Goal: Task Accomplishment & Management: Use online tool/utility

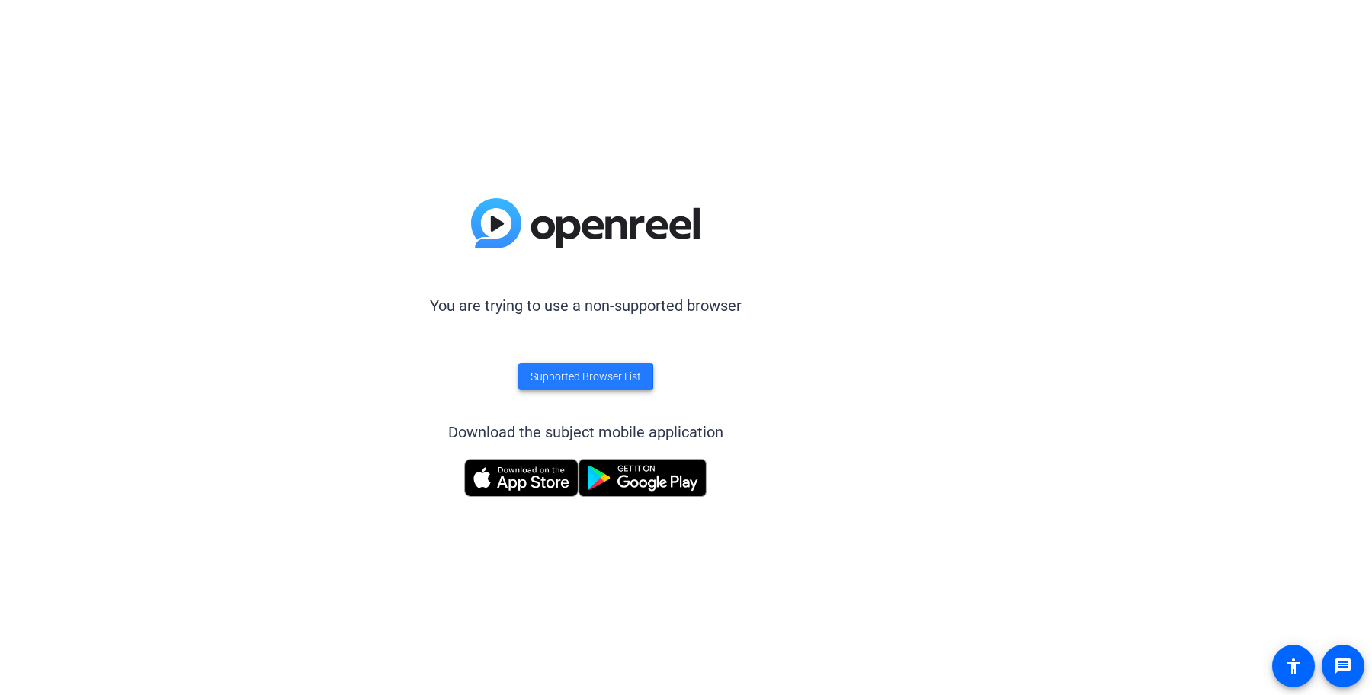
click at [556, 377] on span "Supported Browser List" at bounding box center [586, 377] width 111 height 16
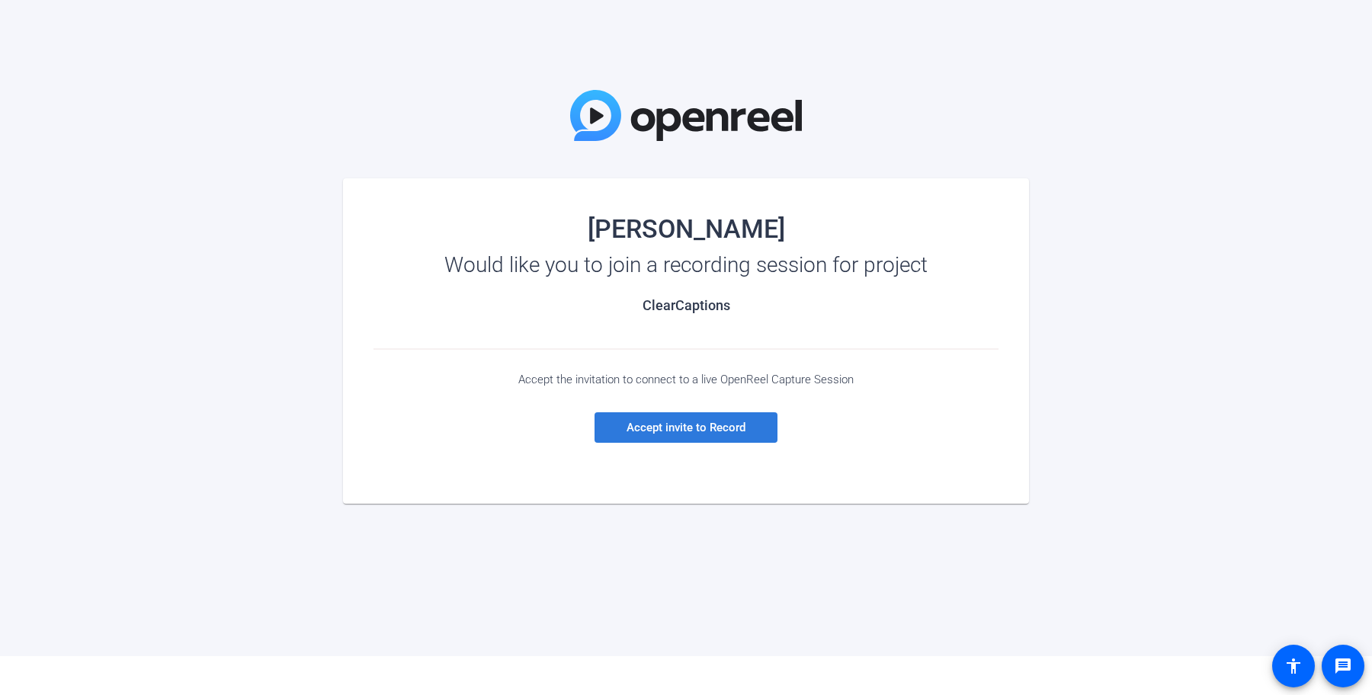
click at [686, 431] on span "Accept invite to Record" at bounding box center [686, 428] width 119 height 14
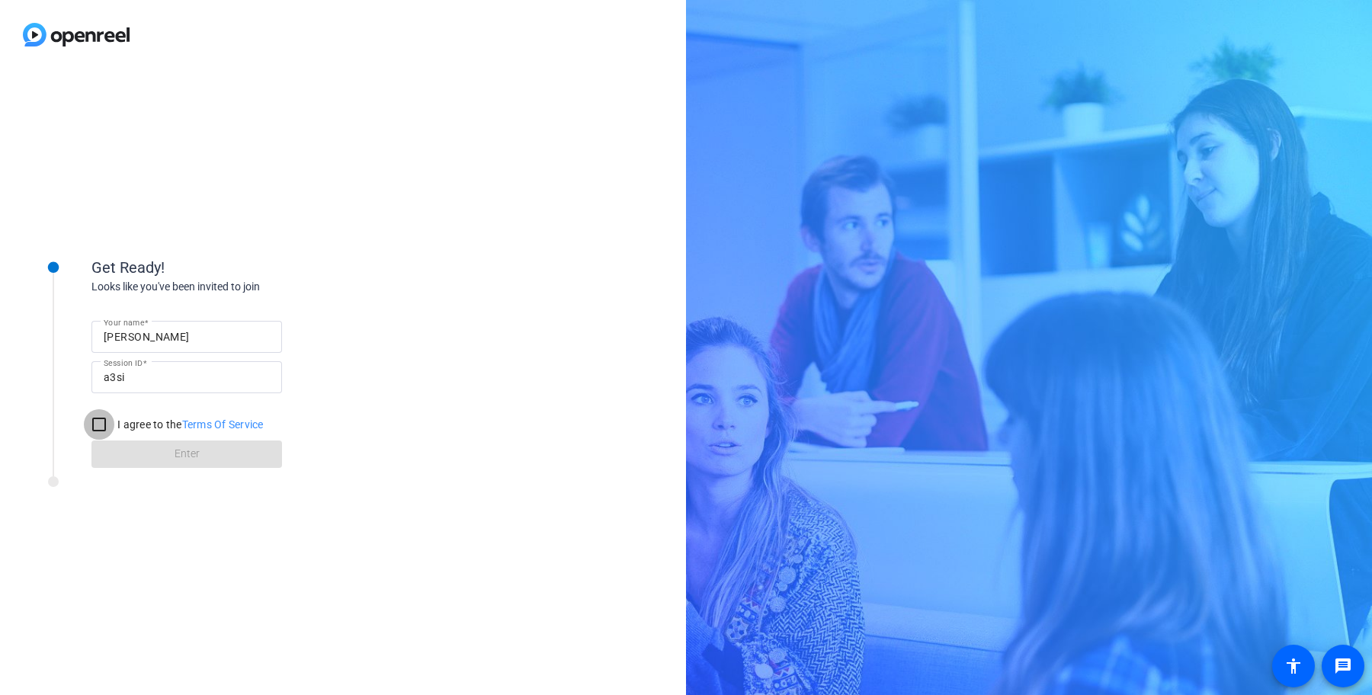
click at [92, 419] on input "I agree to the Terms Of Service" at bounding box center [99, 424] width 30 height 30
checkbox input "true"
click at [165, 449] on span at bounding box center [186, 454] width 191 height 37
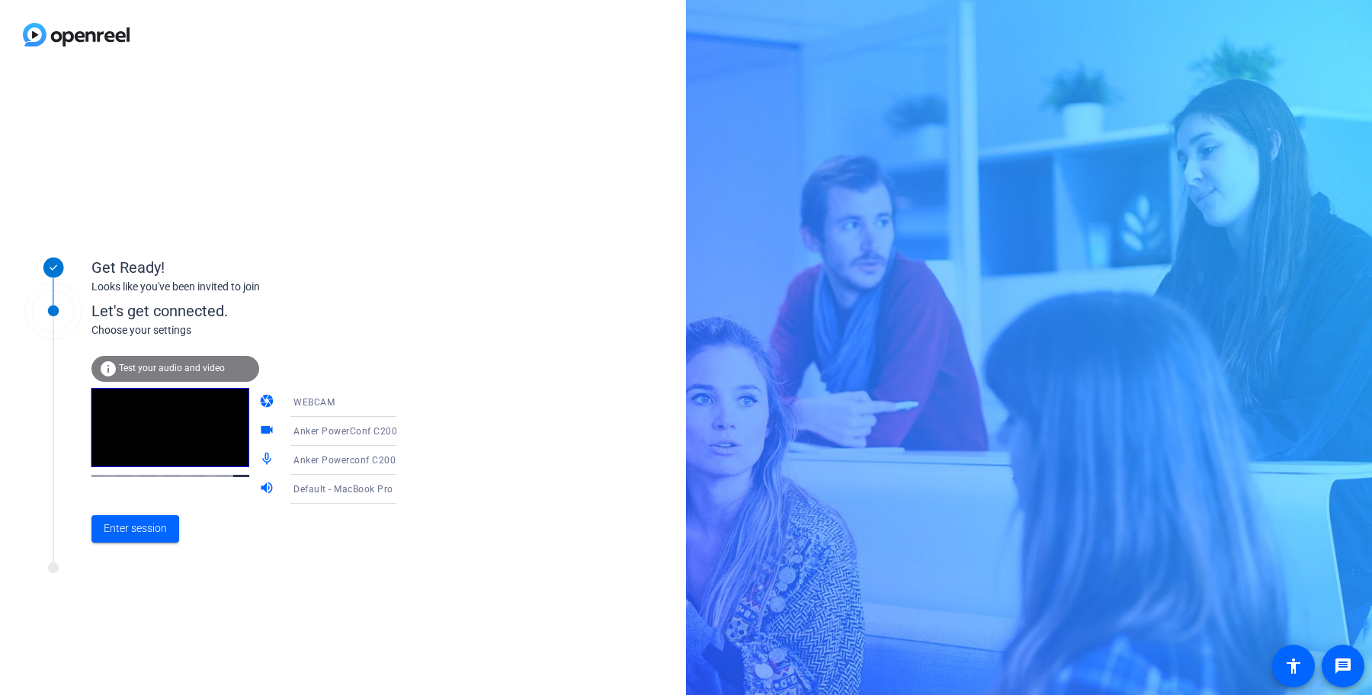
click at [297, 495] on div "Default - MacBook Pro Speakers (Built-in)" at bounding box center [350, 488] width 114 height 19
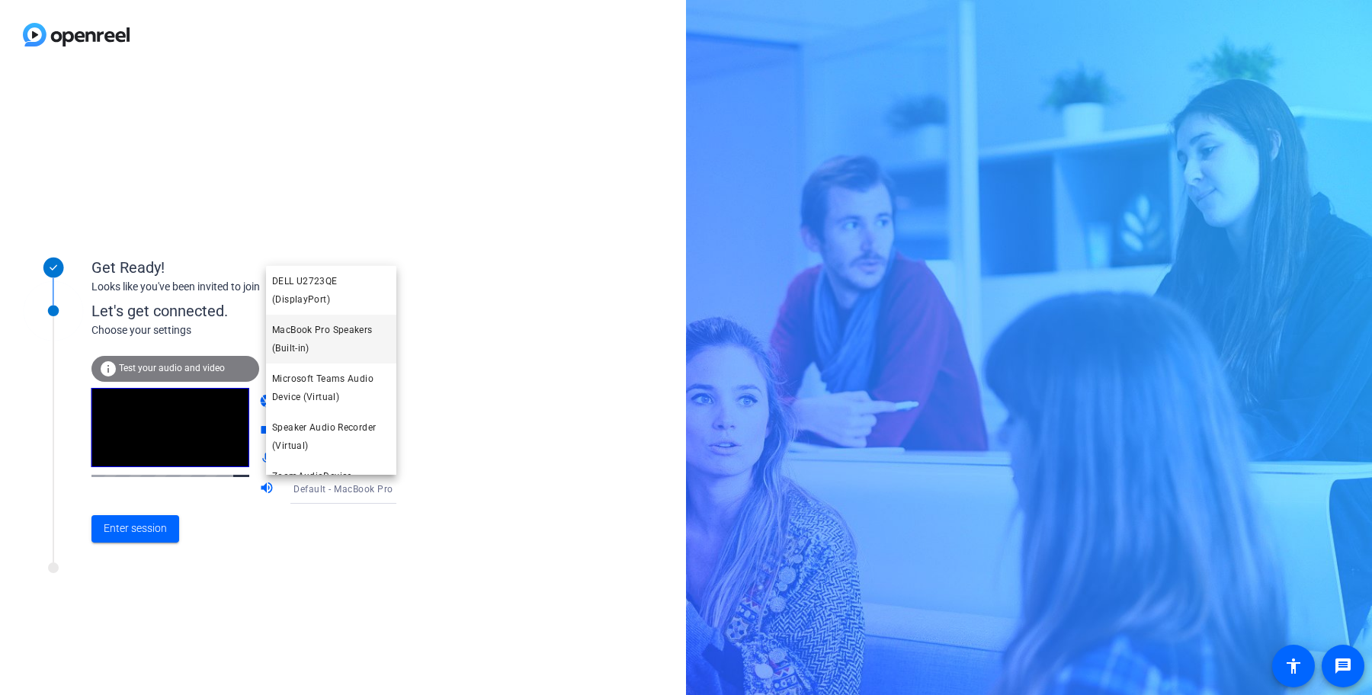
scroll to position [50, 0]
click at [473, 380] on div at bounding box center [686, 347] width 1372 height 695
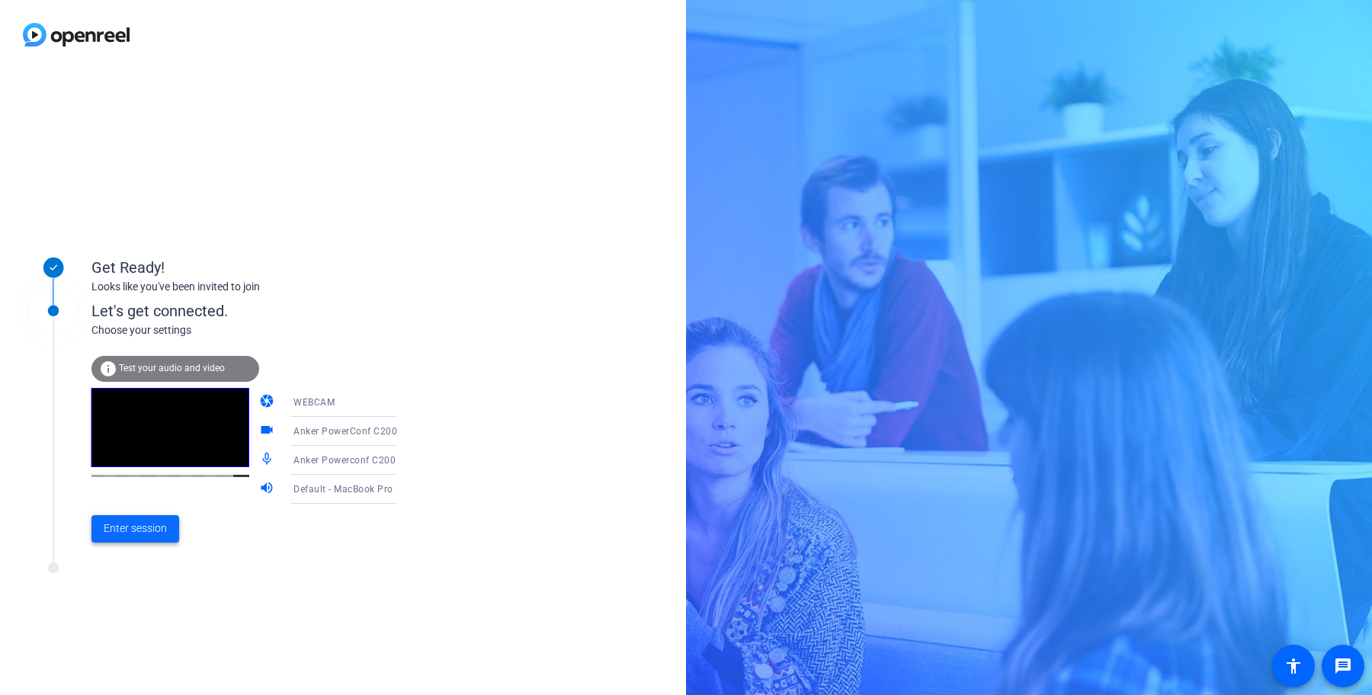
click at [148, 532] on span "Enter session" at bounding box center [135, 529] width 63 height 16
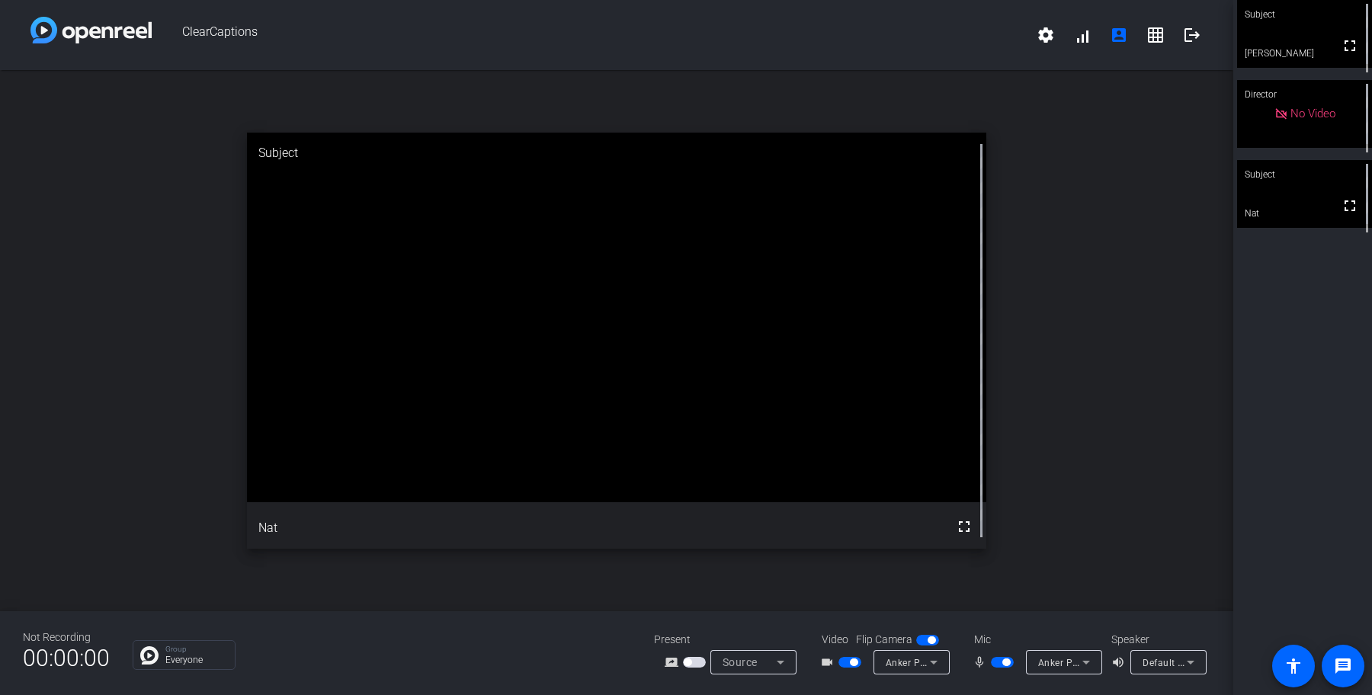
click at [1304, 28] on openreel-secondary-participant "Subject fullscreen [PERSON_NAME]" at bounding box center [1304, 34] width 135 height 68
click at [782, 657] on icon at bounding box center [780, 662] width 18 height 18
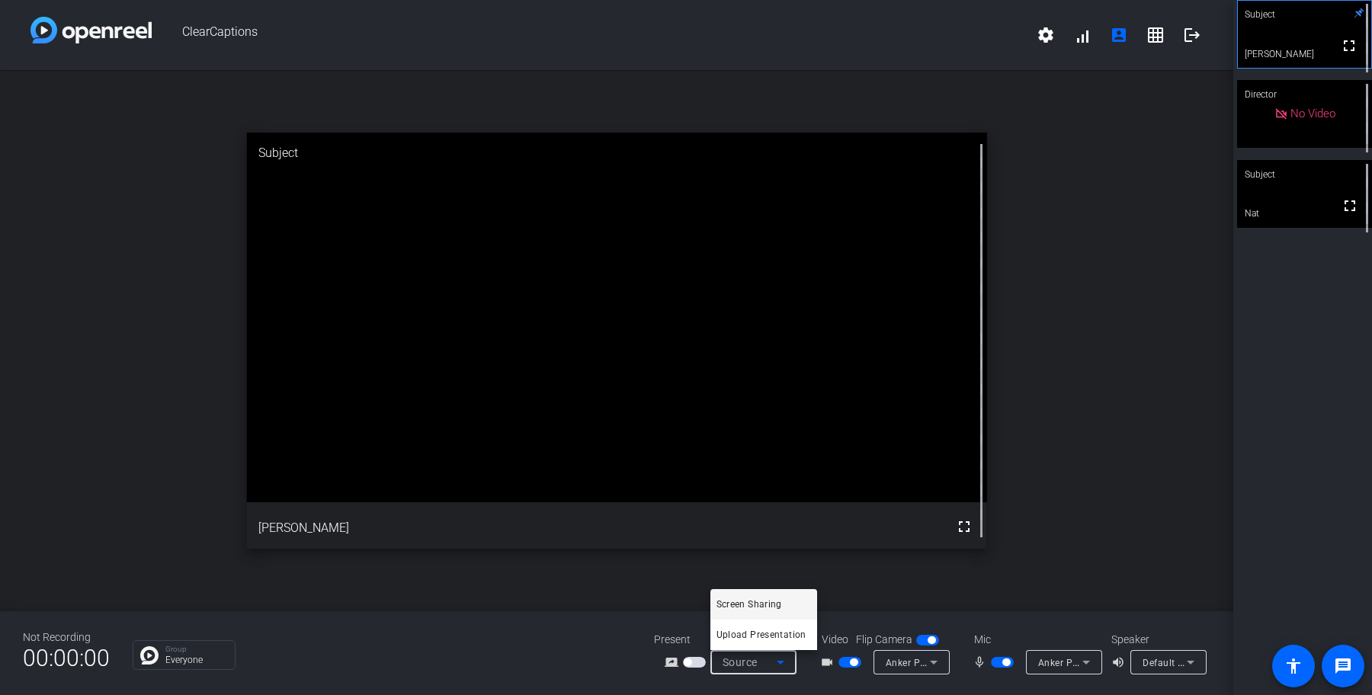
click at [911, 588] on div at bounding box center [686, 347] width 1372 height 695
click at [1261, 347] on div "Subject fullscreen [PERSON_NAME] Director No Video Subject fullscreen Nat" at bounding box center [1302, 347] width 139 height 695
